Goal: Task Accomplishment & Management: Manage account settings

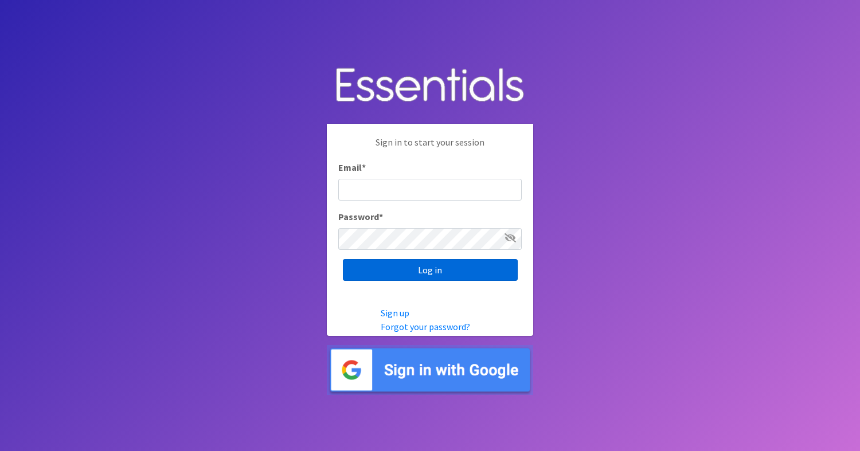
type input "diapers@giftsfromliam.org"
click at [465, 265] on input "Log in" at bounding box center [430, 270] width 175 height 22
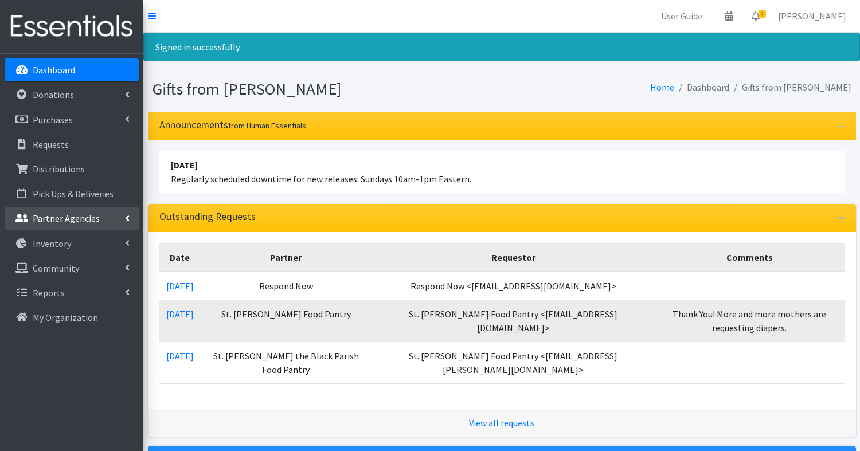
click at [72, 214] on p "Partner Agencies" at bounding box center [66, 218] width 67 height 11
click at [61, 240] on link "All Partners" at bounding box center [72, 243] width 134 height 23
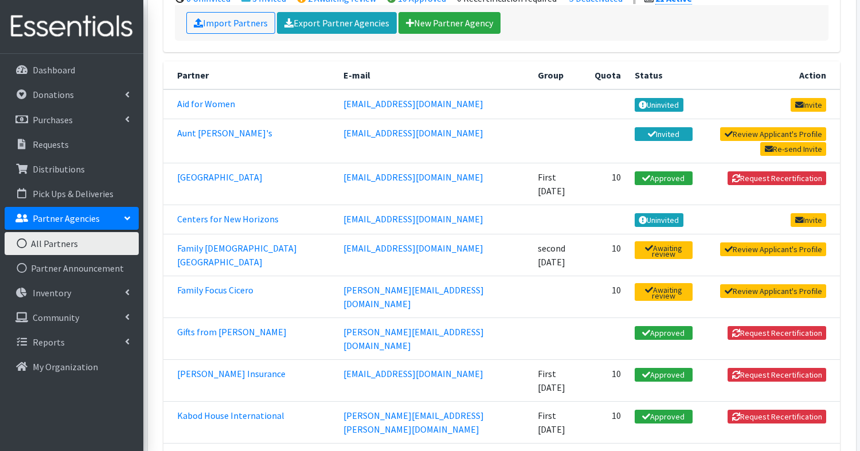
scroll to position [163, 0]
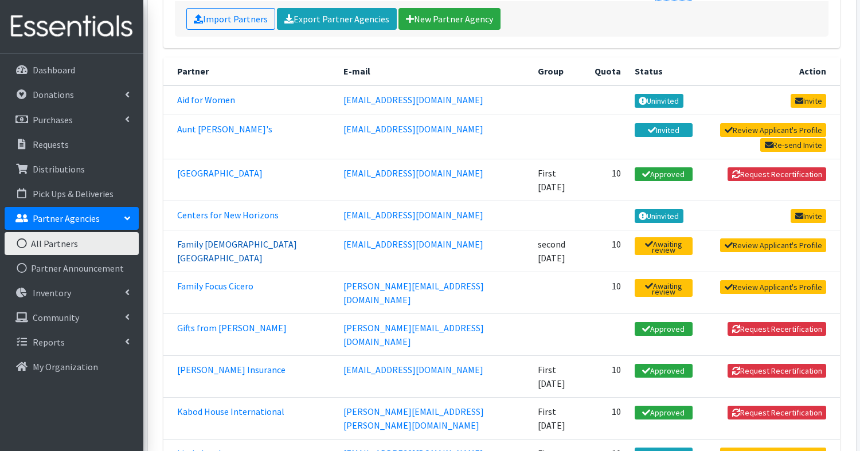
click at [274, 238] on link "Family [DEMOGRAPHIC_DATA][GEOGRAPHIC_DATA]" at bounding box center [237, 250] width 120 height 25
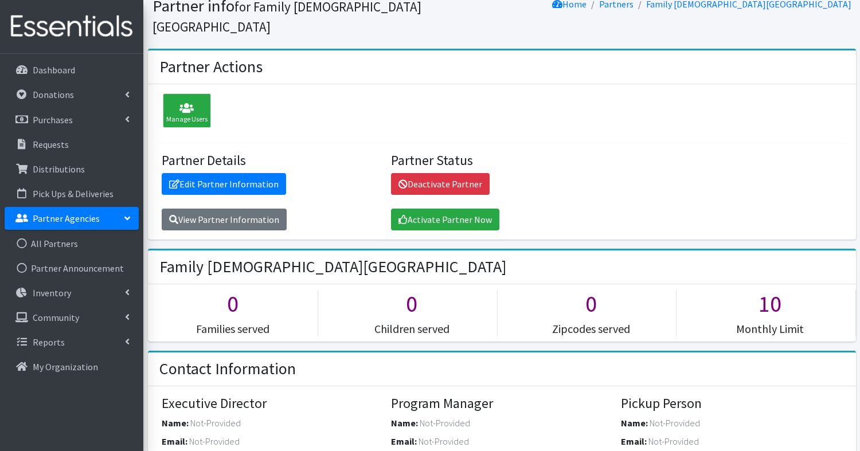
scroll to position [34, 0]
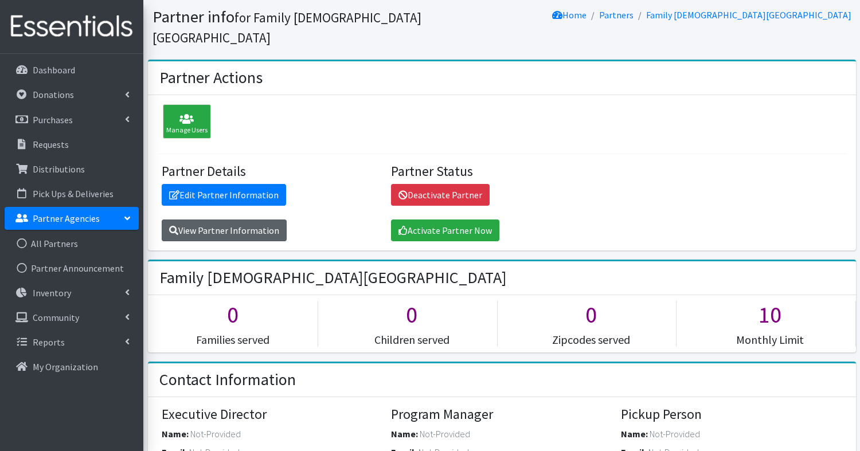
click at [255, 220] on link "View Partner Information" at bounding box center [224, 231] width 125 height 22
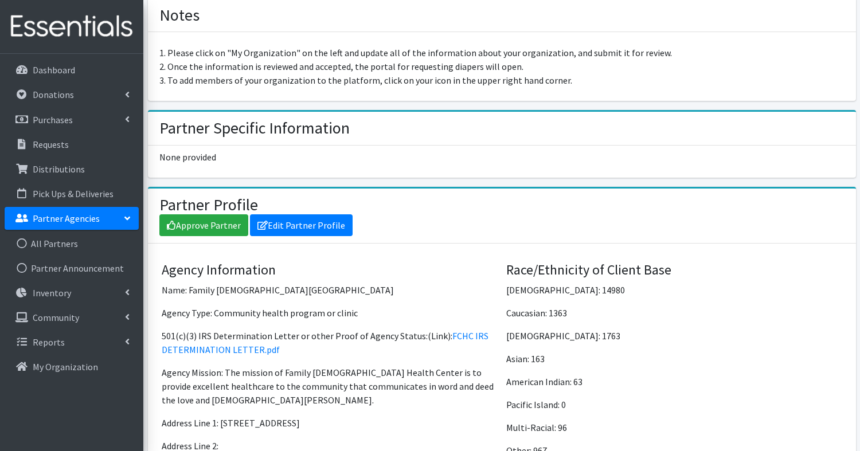
scroll to position [710, 0]
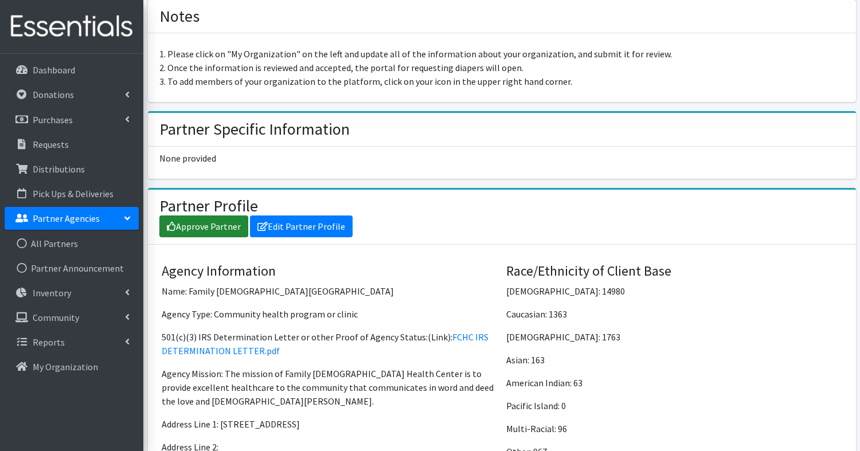
click at [205, 216] on link "Approve Partner" at bounding box center [203, 227] width 89 height 22
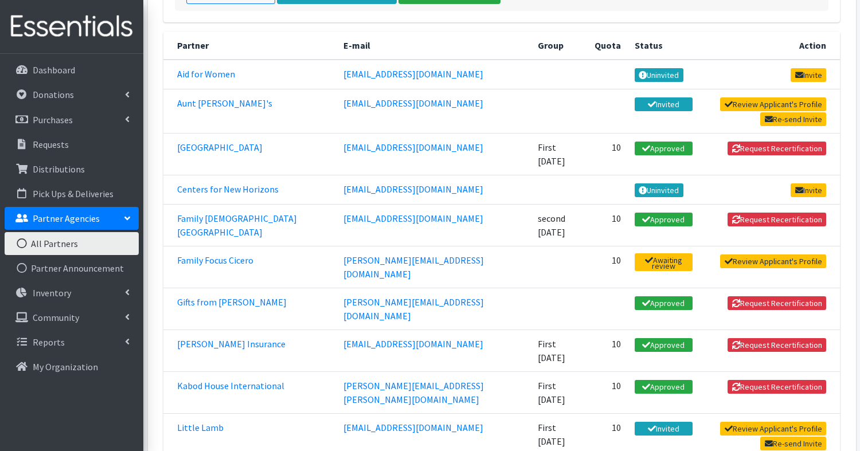
scroll to position [229, 0]
